Goal: Find specific page/section: Find specific page/section

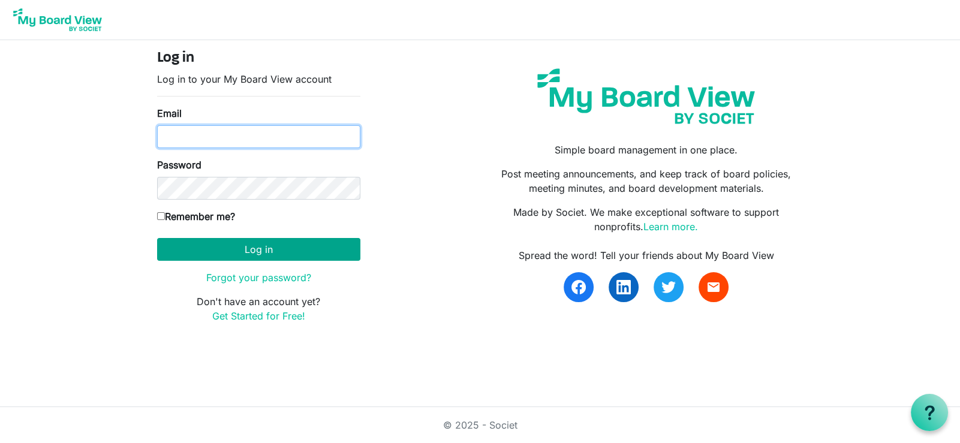
type input "[EMAIL_ADDRESS][PERSON_NAME][DOMAIN_NAME]"
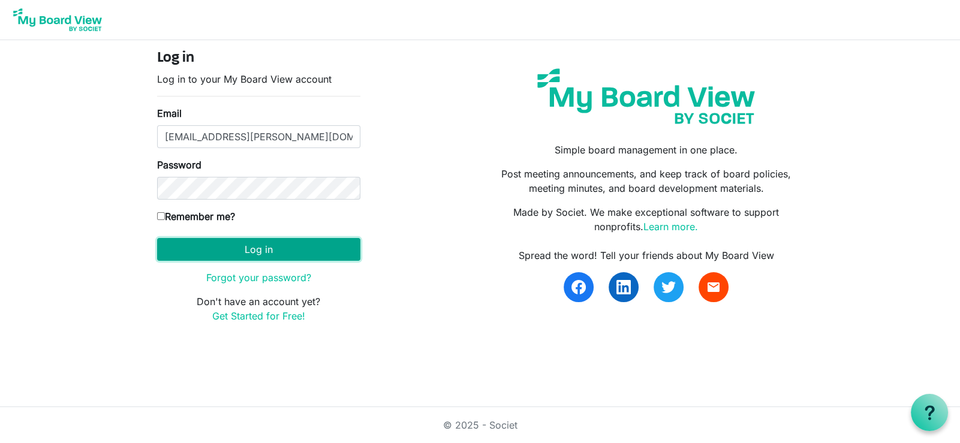
click at [287, 249] on button "Log in" at bounding box center [258, 249] width 203 height 23
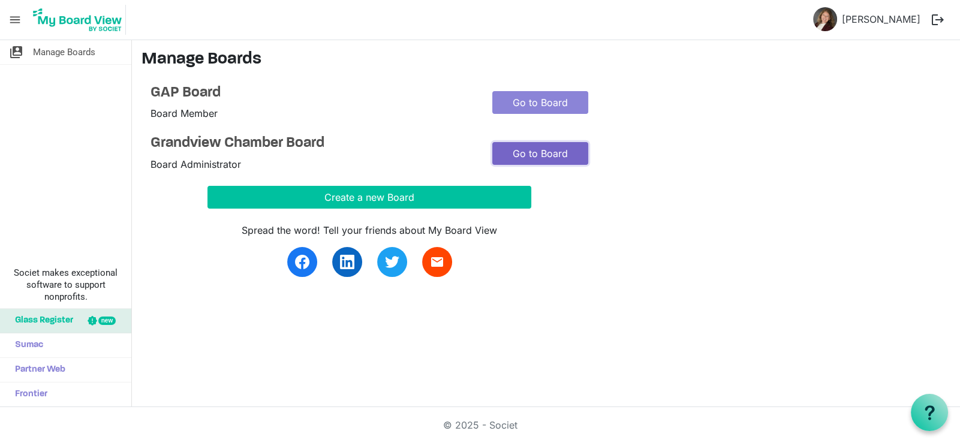
click at [528, 154] on link "Go to Board" at bounding box center [540, 153] width 96 height 23
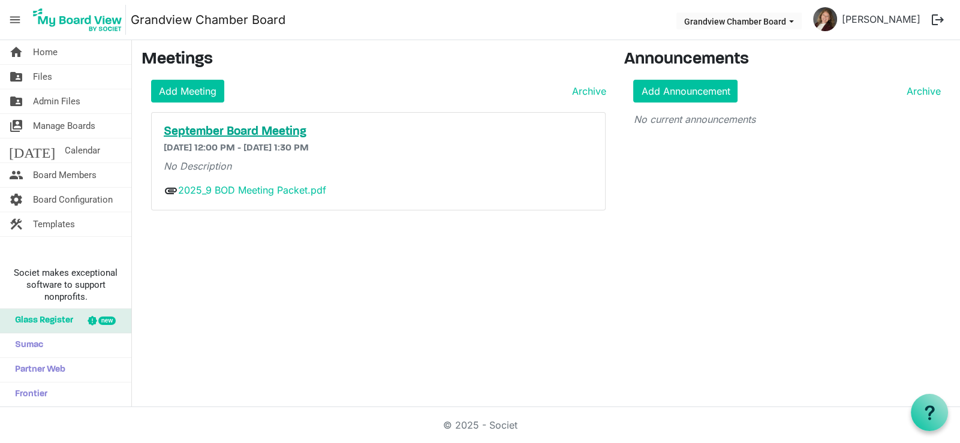
click at [258, 133] on h5 "September Board Meeting" at bounding box center [378, 132] width 429 height 14
